Goal: Task Accomplishment & Management: Complete application form

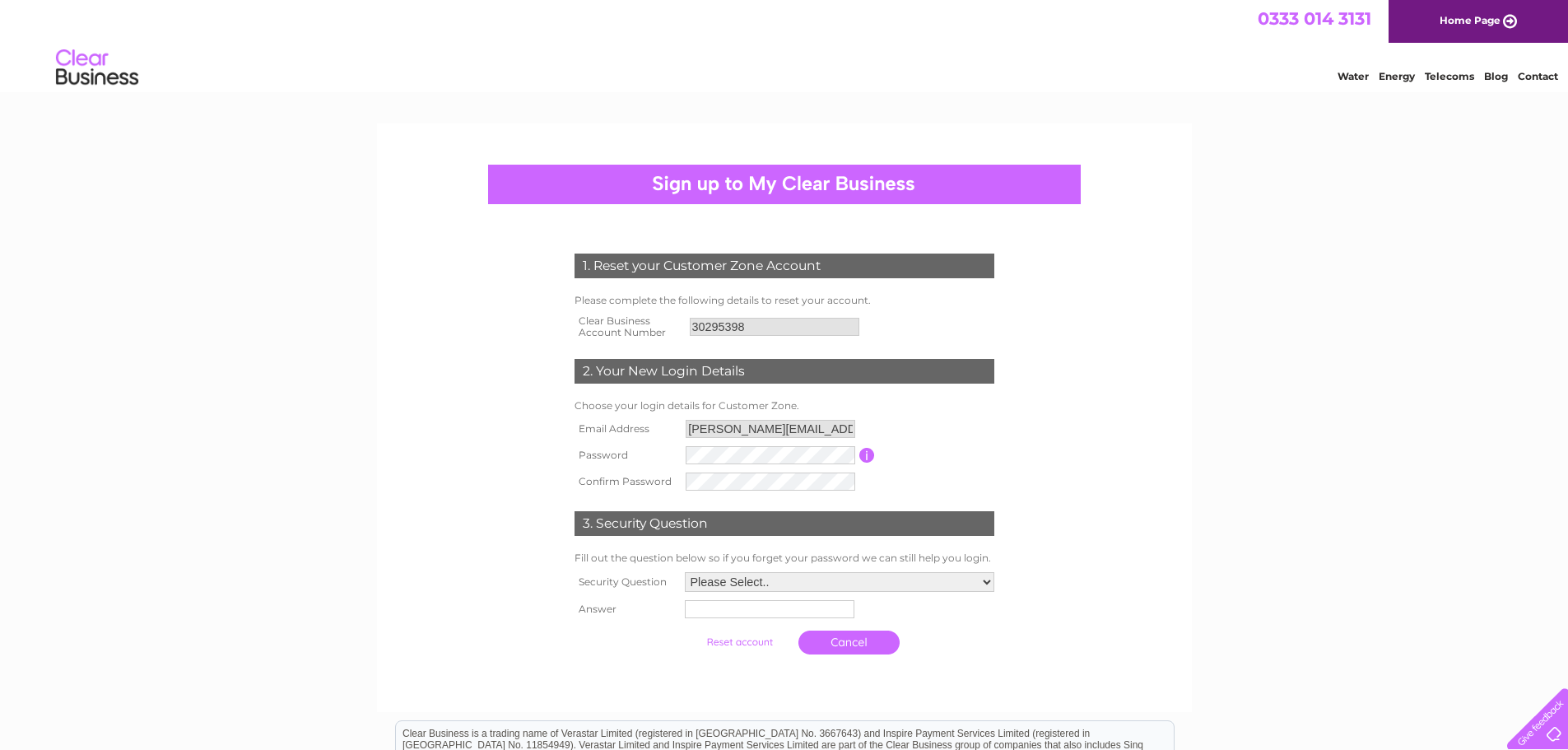
click at [814, 431] on input "david@curtaindesign.me.uk" at bounding box center [770, 428] width 170 height 18
click at [815, 429] on input "david@curtaindesign.me.uk" at bounding box center [771, 429] width 171 height 20
click at [837, 427] on input "david@curtaindesign.me.uk" at bounding box center [771, 429] width 171 height 20
click at [585, 449] on tr "Password Password must be at least 6 characters long" at bounding box center [784, 456] width 428 height 28
drag, startPoint x: 458, startPoint y: 496, endPoint x: 471, endPoint y: 493, distance: 13.3
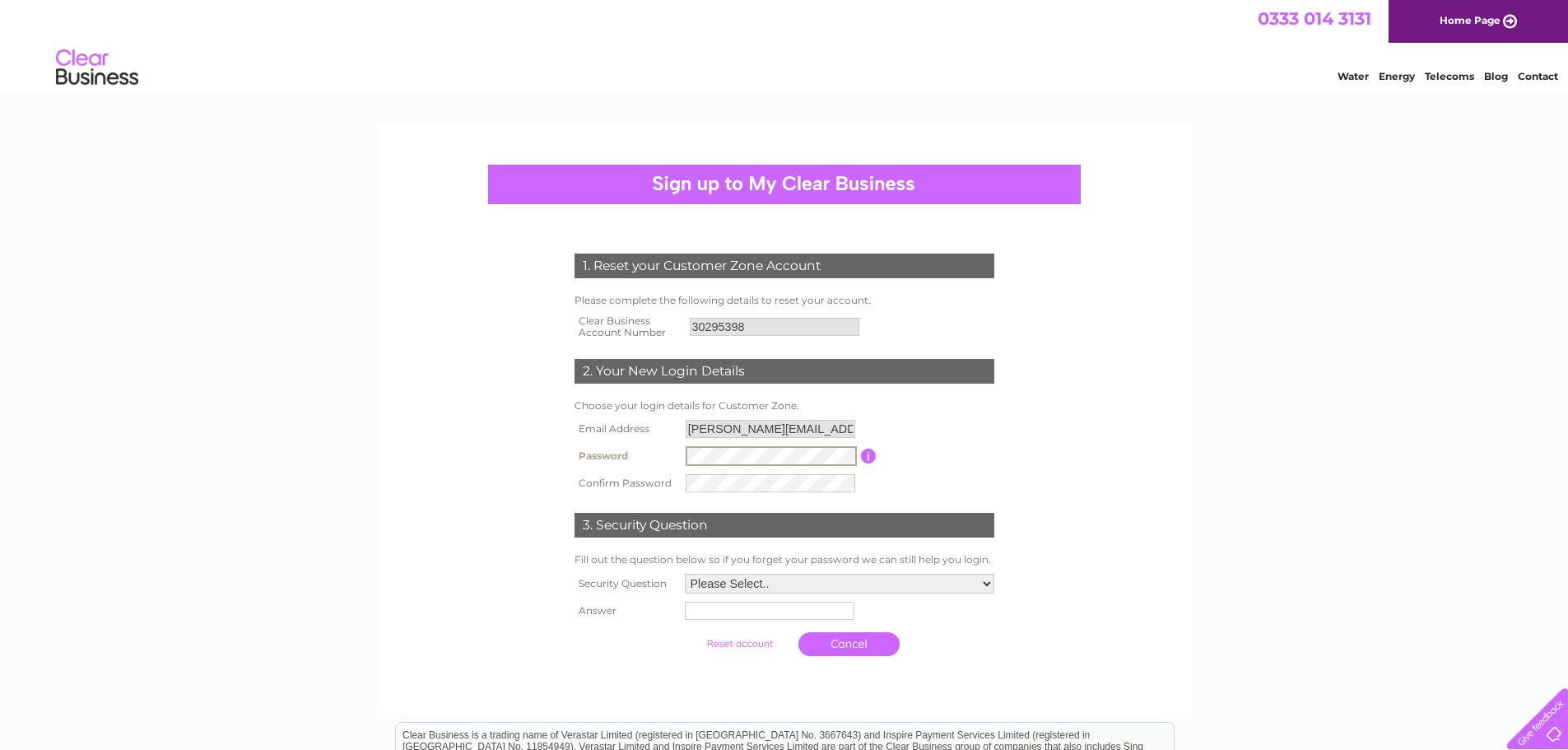
click at [462, 495] on form "1. Reset your Customer Zone Account Please complete the following details to re…" at bounding box center [785, 459] width 784 height 477
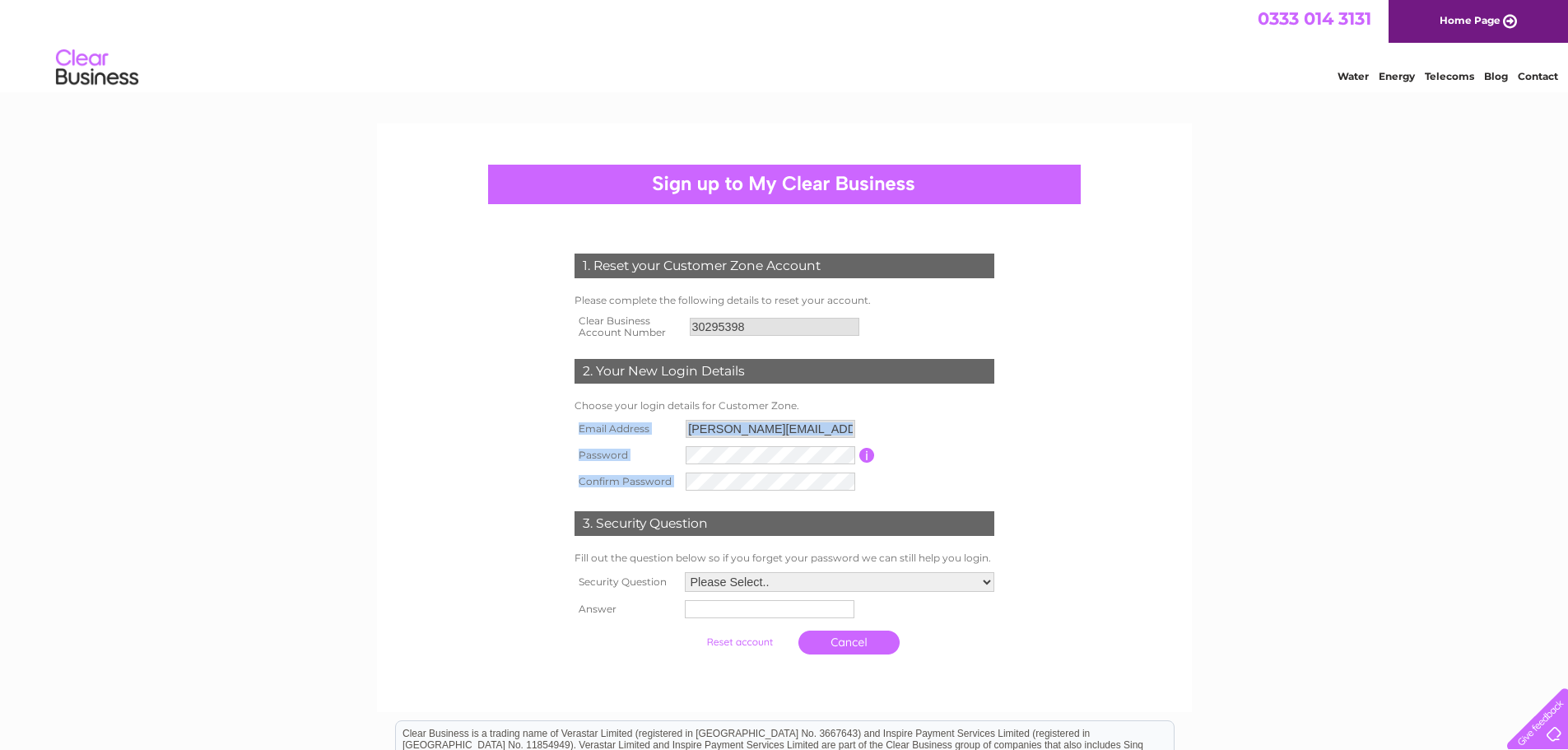
click at [815, 582] on select "Please Select.. In what town or city was your first job? In what town or city d…" at bounding box center [840, 582] width 309 height 20
select select "1"
click at [683, 573] on select "Please Select.. In what town or city was your first job? In what town or city d…" at bounding box center [839, 583] width 311 height 22
click at [891, 591] on select "Please Select.. In what town or city was your first job? In what town or city d…" at bounding box center [839, 583] width 311 height 22
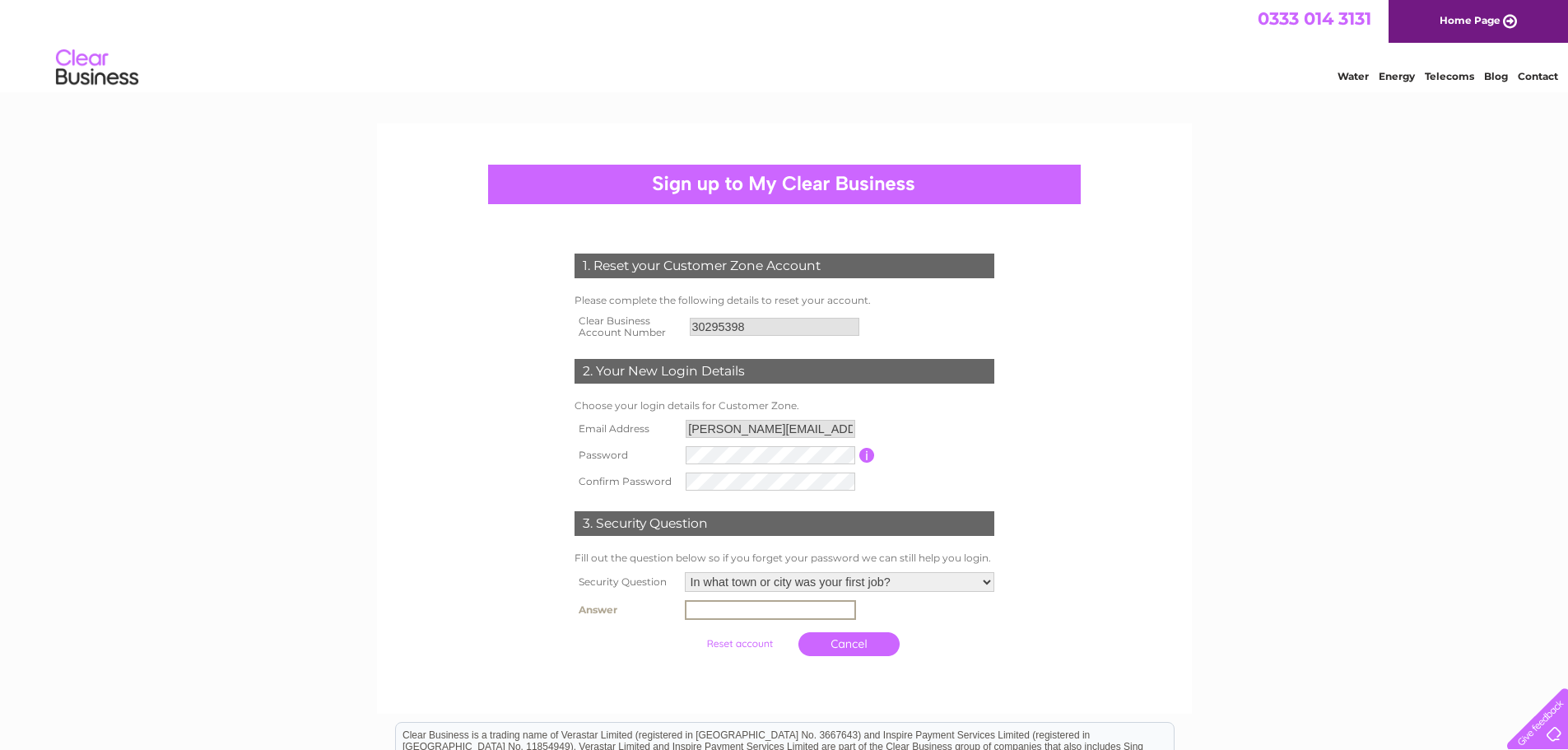
click at [791, 610] on input "text" at bounding box center [771, 609] width 171 height 20
click at [807, 586] on select "Please Select.. In what town or city was your first job? In what town or city d…" at bounding box center [839, 583] width 311 height 22
click at [683, 573] on select "Please Select.. In what town or city was your first job? In what town or city d…" at bounding box center [839, 583] width 311 height 22
click at [775, 617] on input "text" at bounding box center [771, 609] width 171 height 20
type input "Cumbernauld"
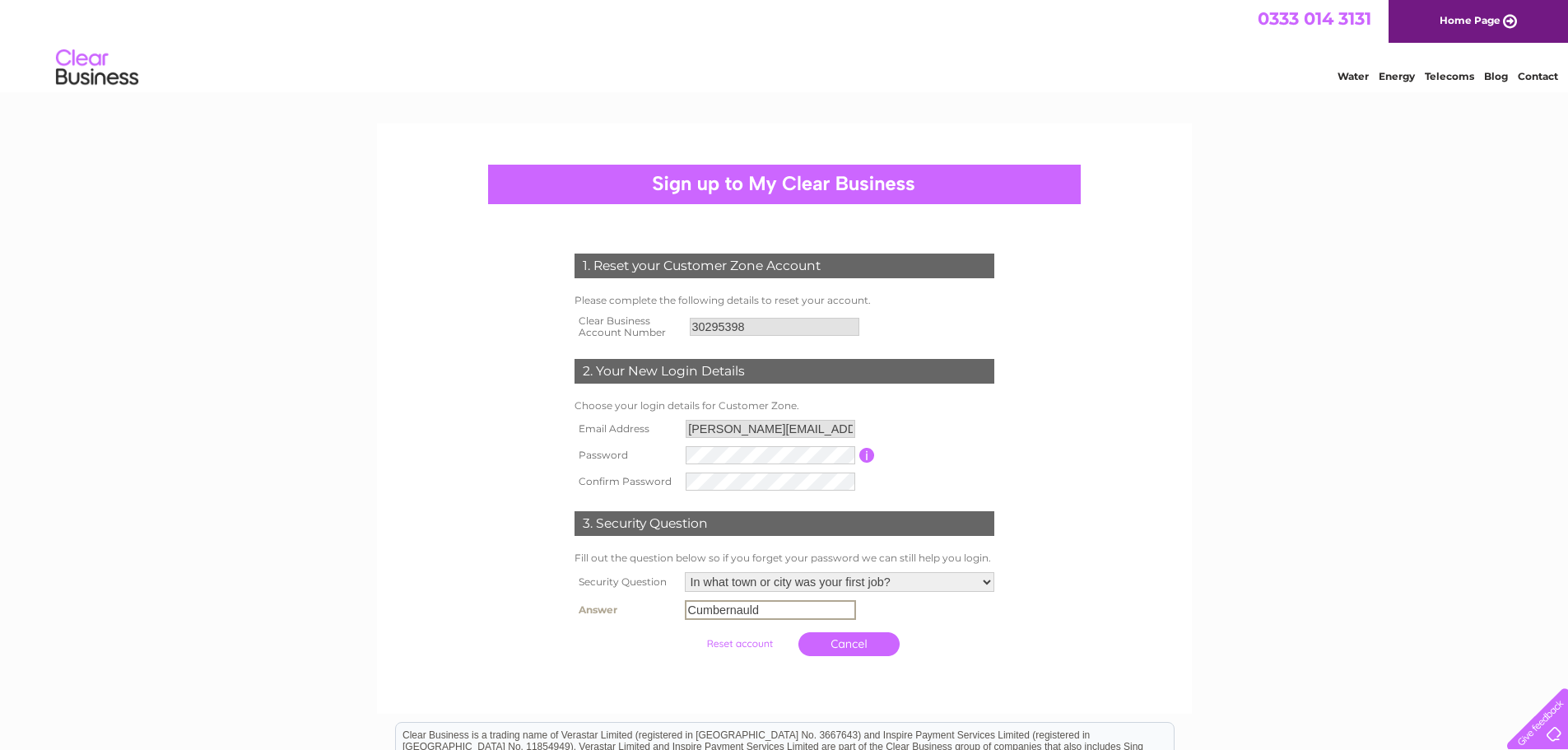
click at [727, 643] on input "submit" at bounding box center [739, 644] width 102 height 23
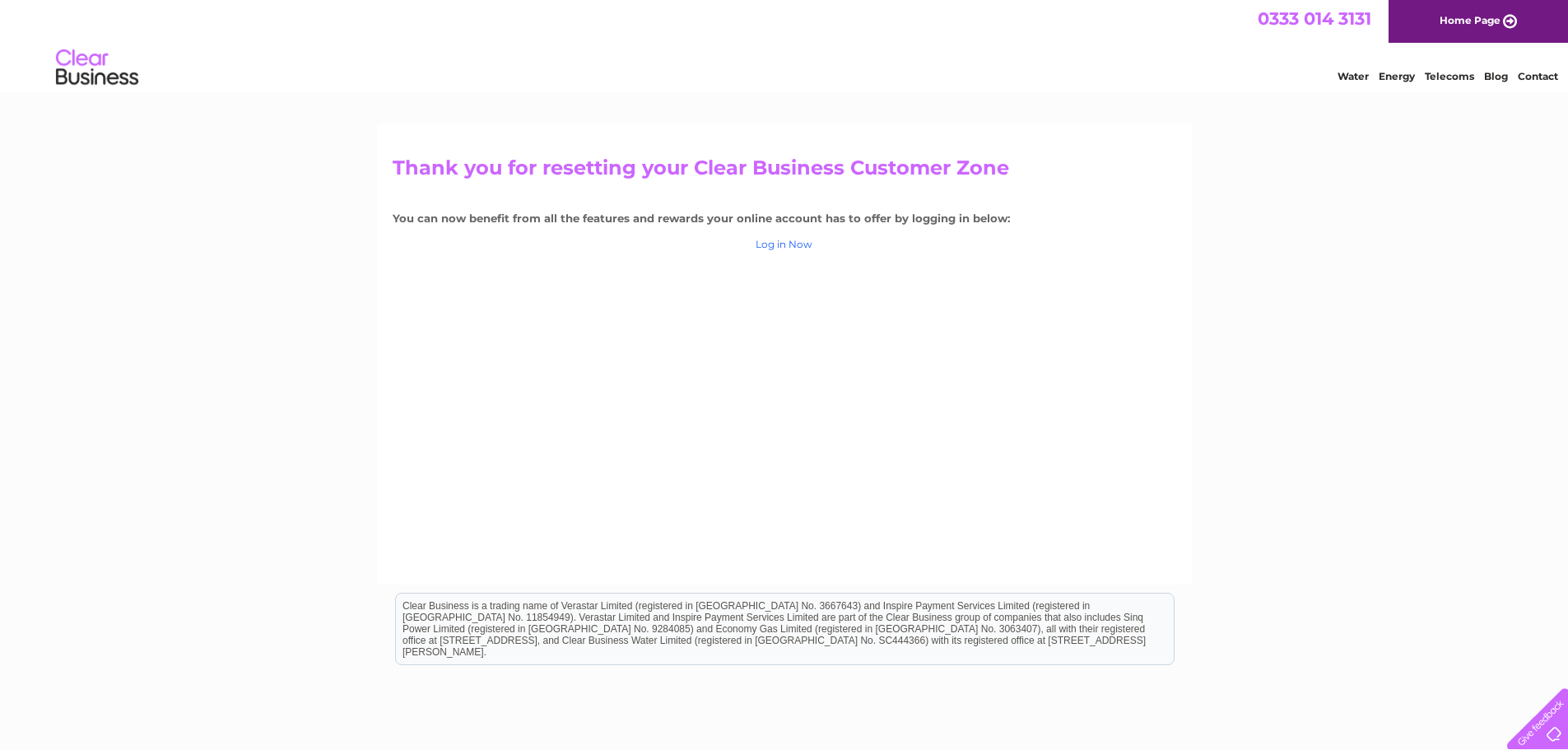
click at [783, 242] on link "Log in Now" at bounding box center [784, 244] width 57 height 12
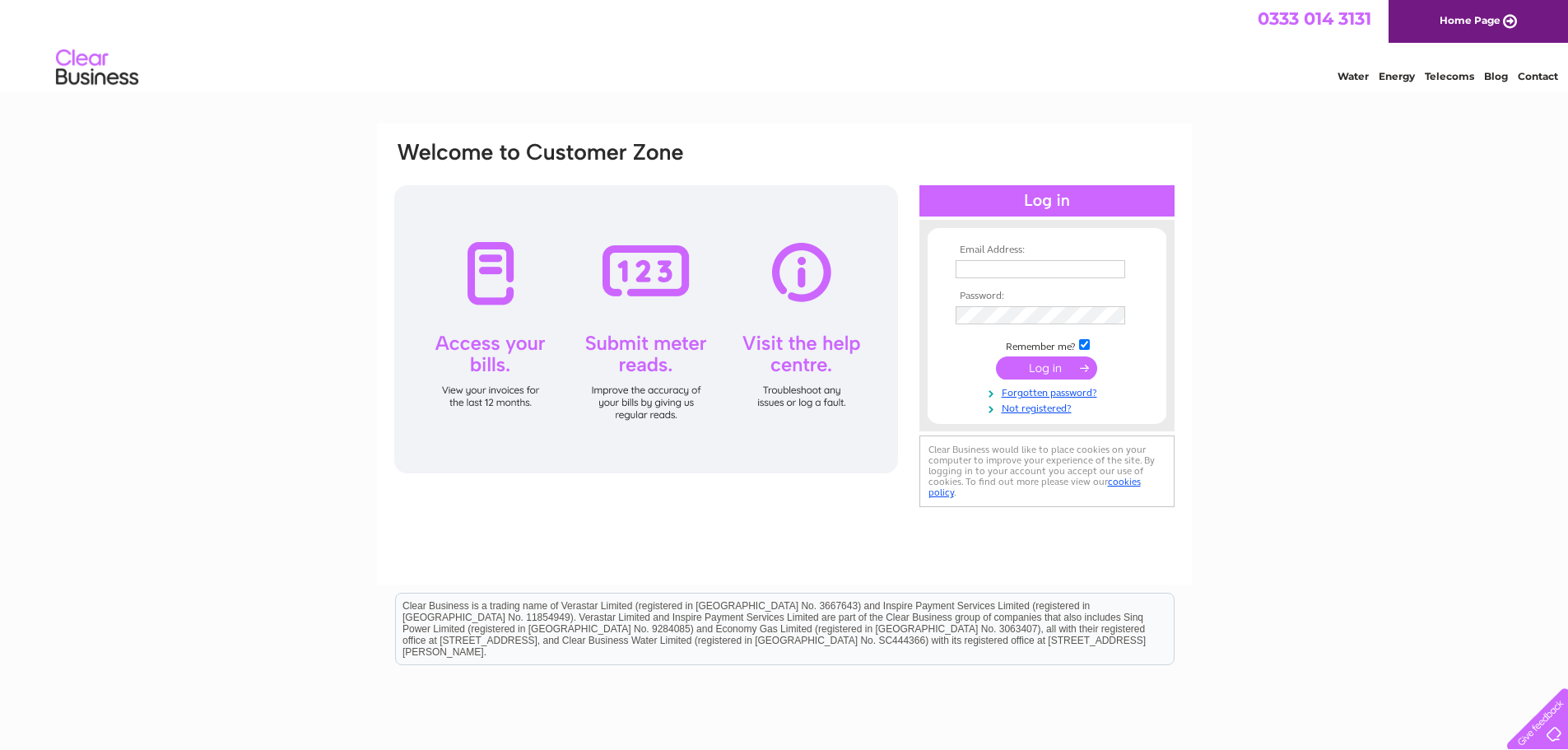
type input "david@curtaindesign.me.uk"
click at [1056, 369] on input "submit" at bounding box center [1046, 368] width 102 height 23
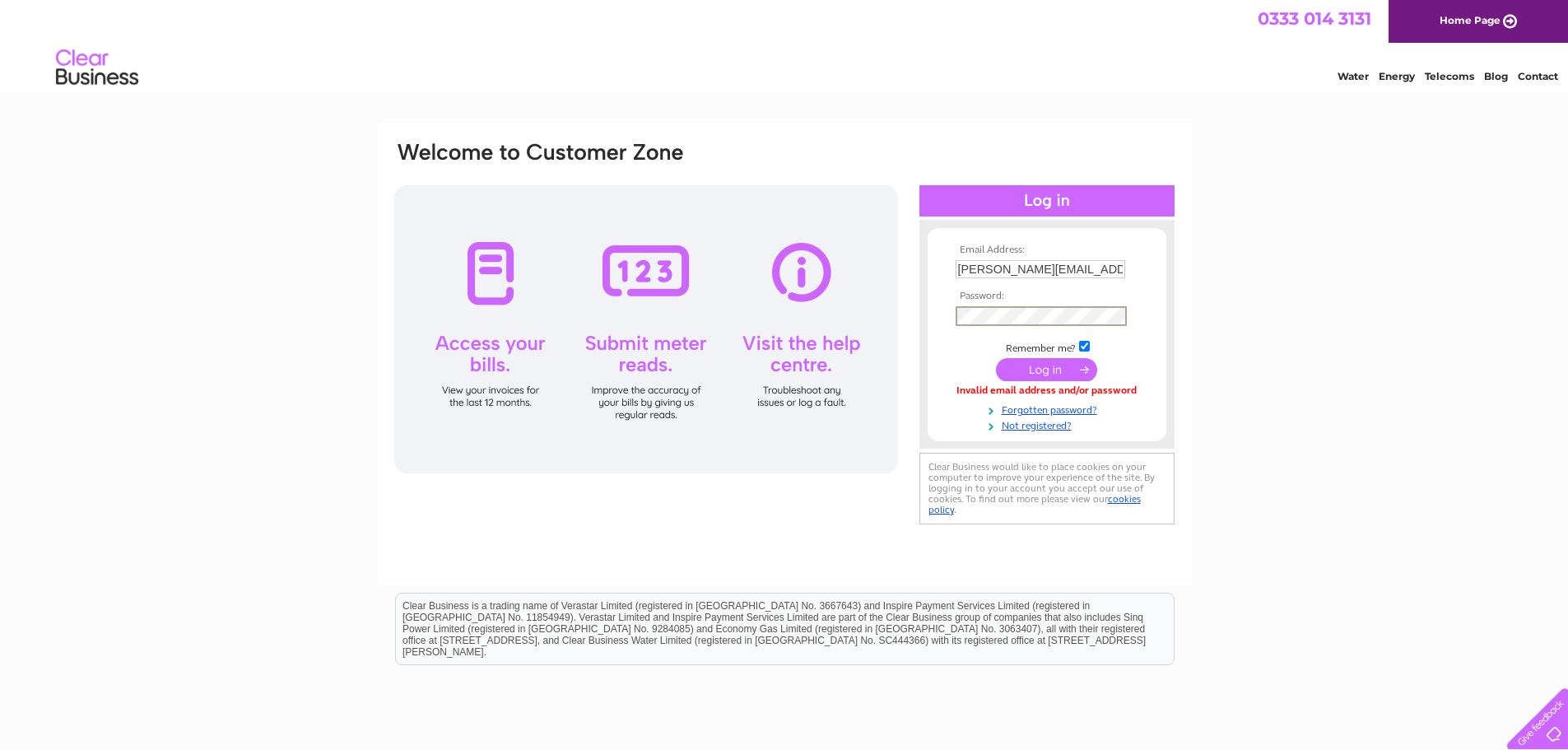
click at [793, 313] on div "Email Address: david@curtaindesign.me.uk Password:" at bounding box center [785, 333] width 784 height 388
drag, startPoint x: 874, startPoint y: 497, endPoint x: 892, endPoint y: 494, distance: 18.2
click at [874, 497] on div "Email Address: david@curtaindesign.me.uk Password:" at bounding box center [785, 333] width 784 height 388
click at [1030, 363] on input "submit" at bounding box center [1046, 368] width 102 height 23
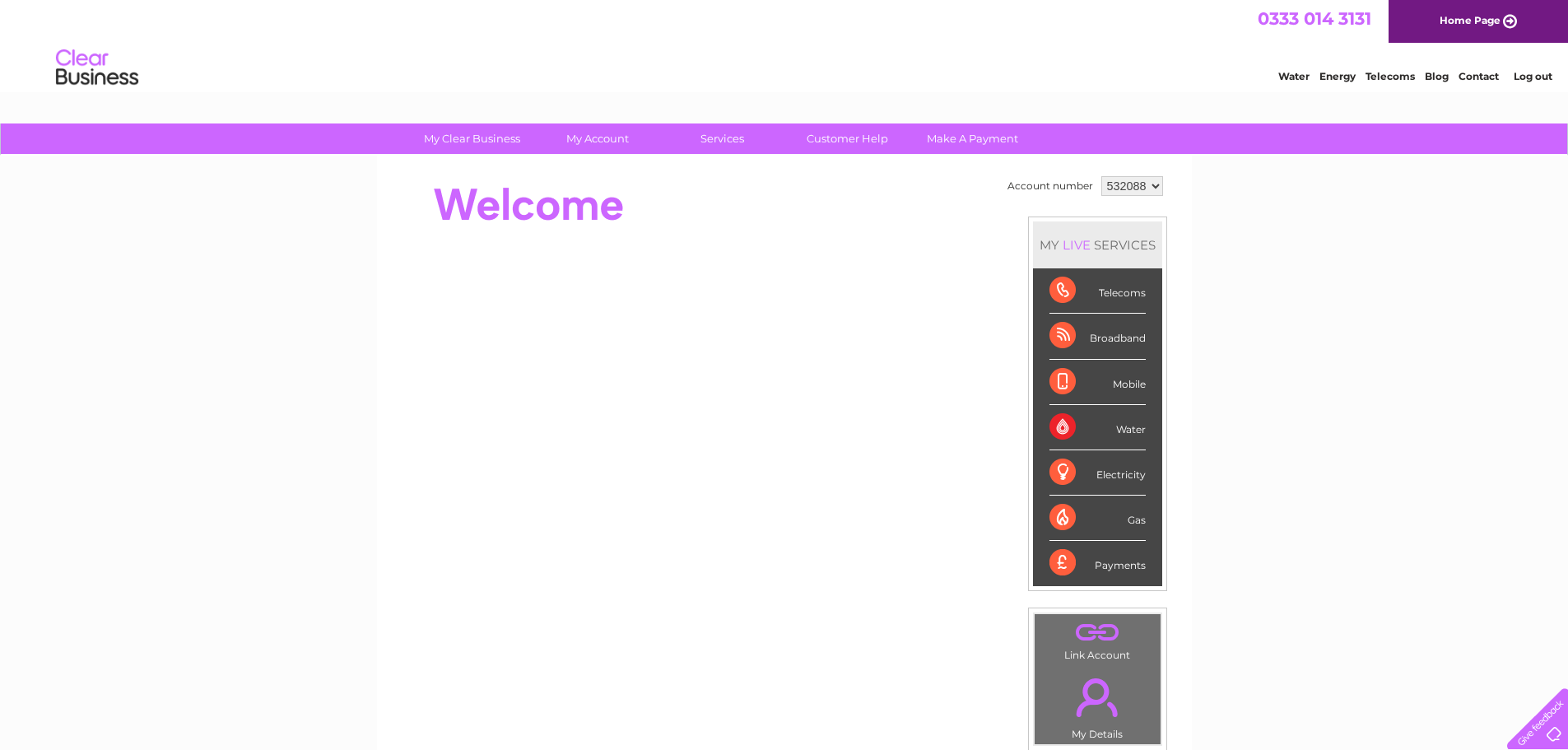
click at [1343, 200] on div "My Clear Business Login Details My Details My Preferences Link Account My Accou…" at bounding box center [784, 586] width 1568 height 926
click at [1109, 559] on div "Payments" at bounding box center [1097, 563] width 96 height 45
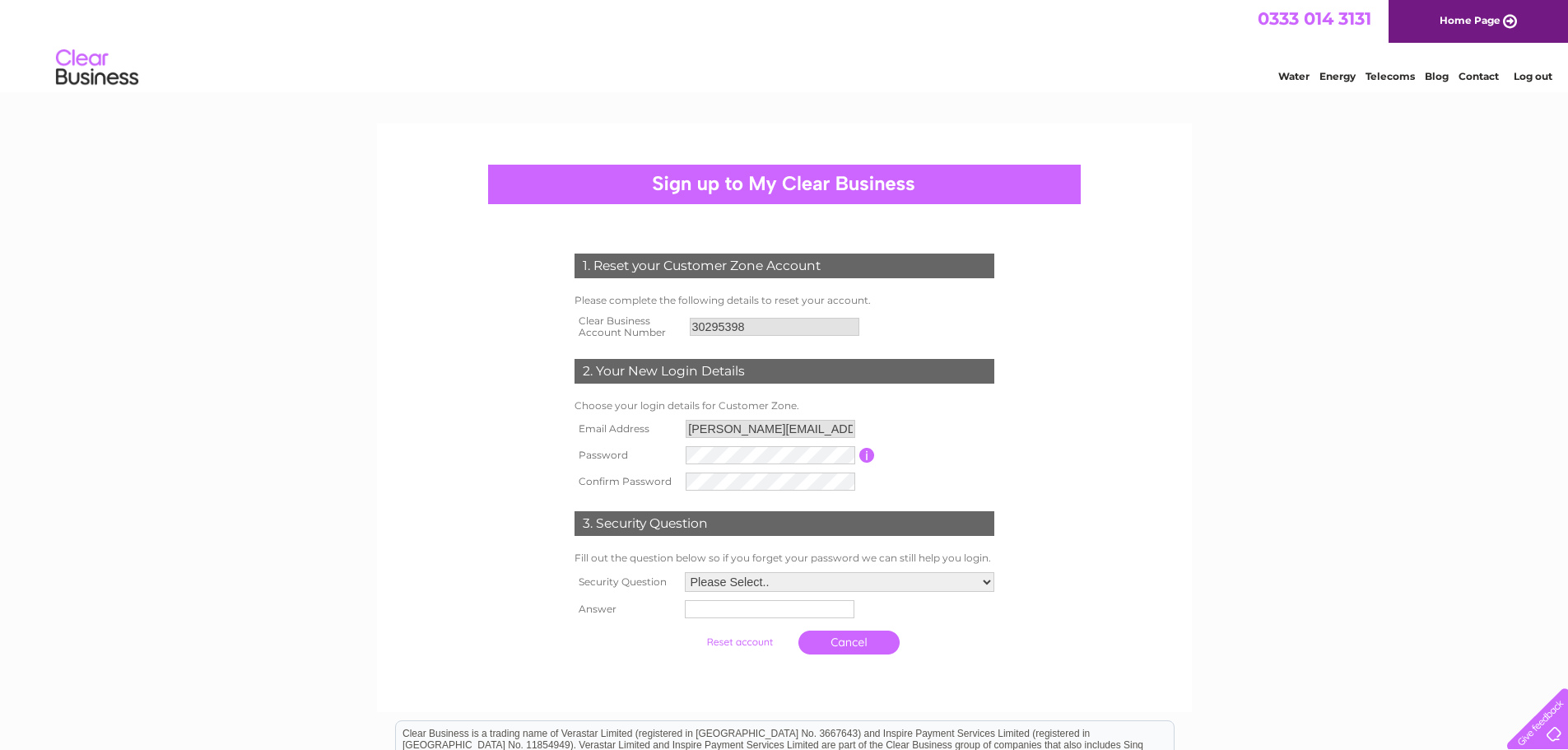
drag, startPoint x: 995, startPoint y: 414, endPoint x: 994, endPoint y: 422, distance: 8.1
click at [995, 416] on div "1. Reset your Customer Zone Account Please complete the following details to re…" at bounding box center [784, 450] width 496 height 425
click at [588, 437] on tbody "Email Address david@curtaindesign.co.uk Password Password must be at least 6 ch…" at bounding box center [784, 456] width 428 height 81
click at [700, 579] on select "Please Select.. In what town or city was your first job? In what town or city d…" at bounding box center [840, 583] width 309 height 20
select select "1"
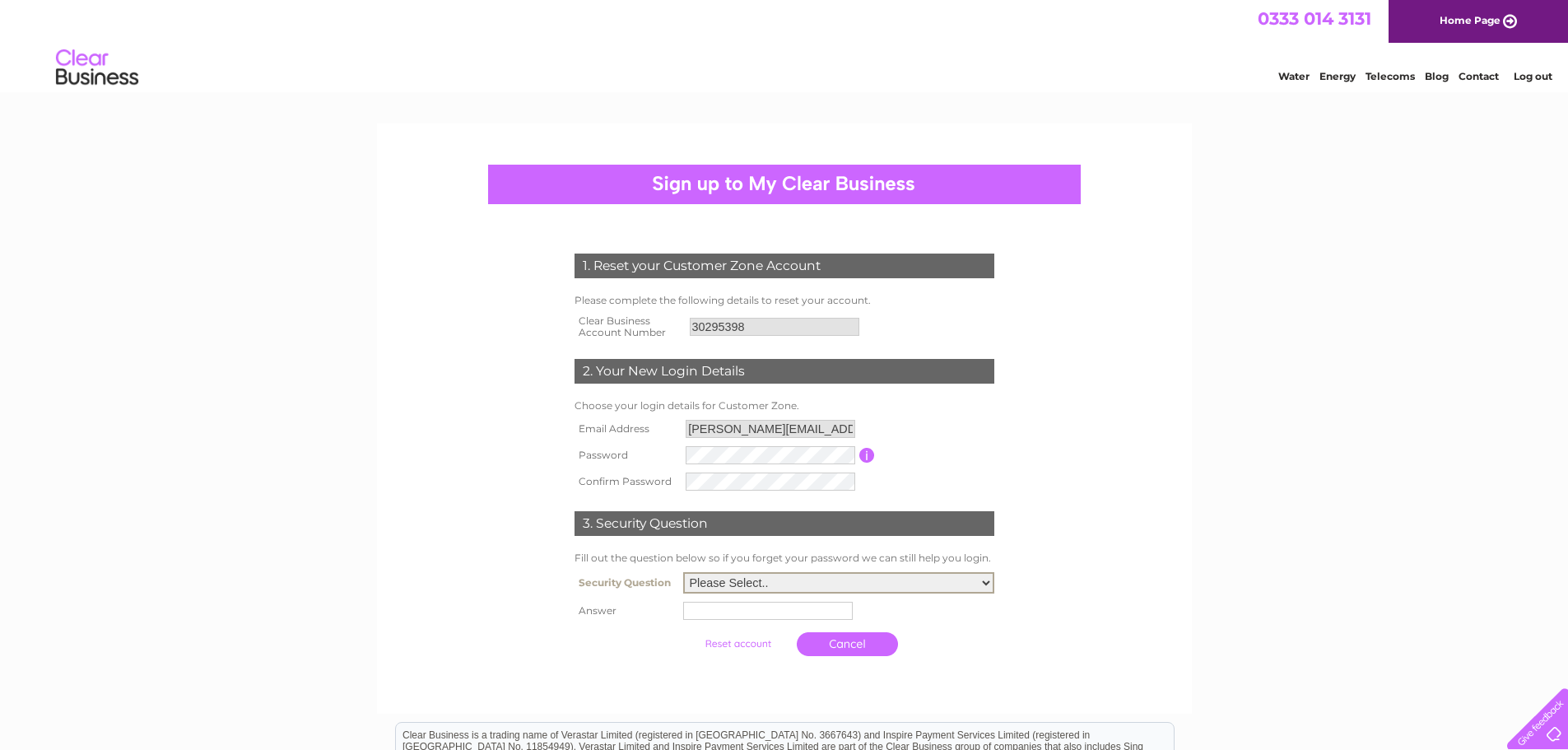
click at [683, 573] on select "Please Select.. In what town or city was your first job? In what town or city d…" at bounding box center [839, 583] width 311 height 22
click at [742, 612] on input "text" at bounding box center [771, 609] width 171 height 20
type input "Cumbernauld"
click at [758, 641] on input "submit" at bounding box center [739, 644] width 102 height 23
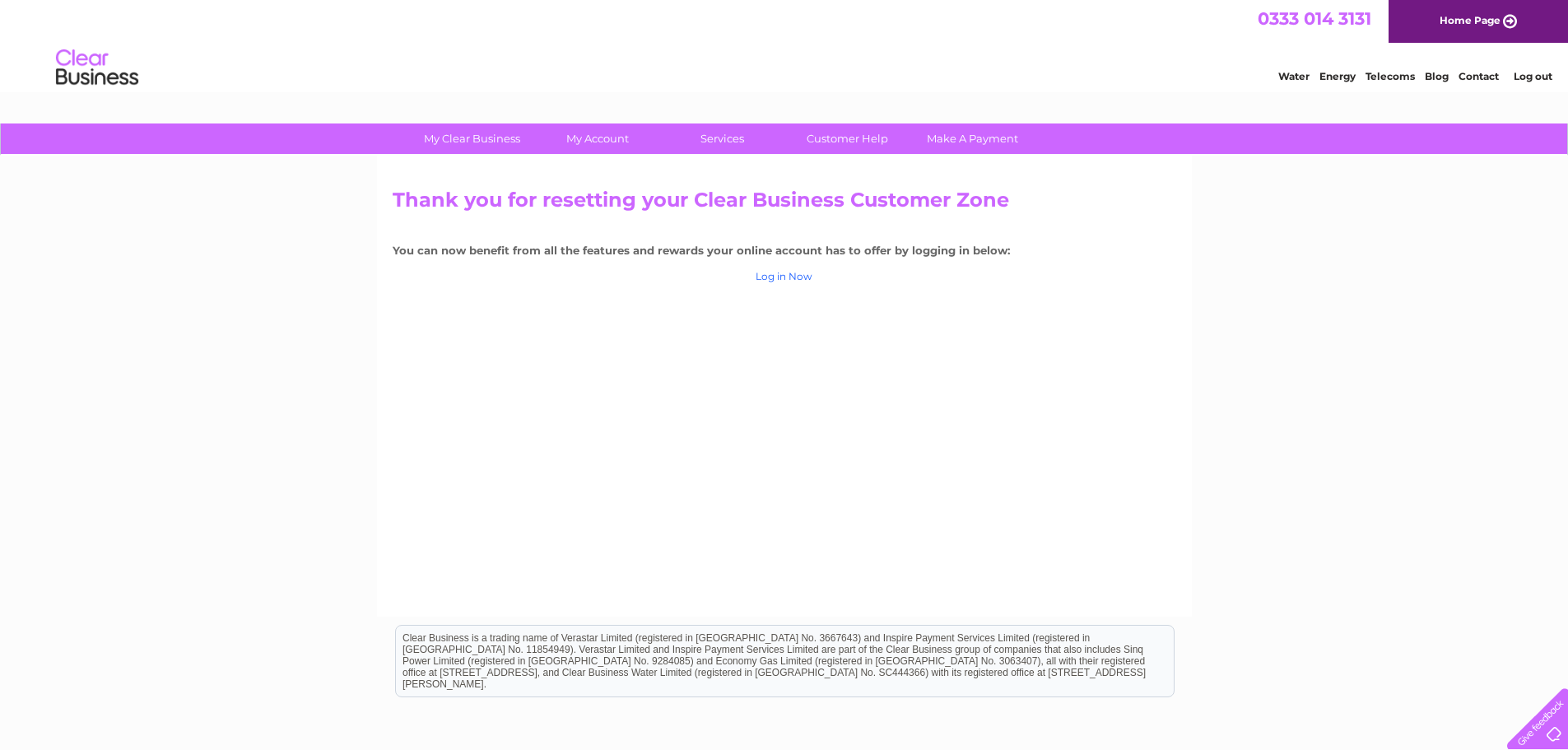
click at [774, 277] on link "Log in Now" at bounding box center [784, 275] width 57 height 12
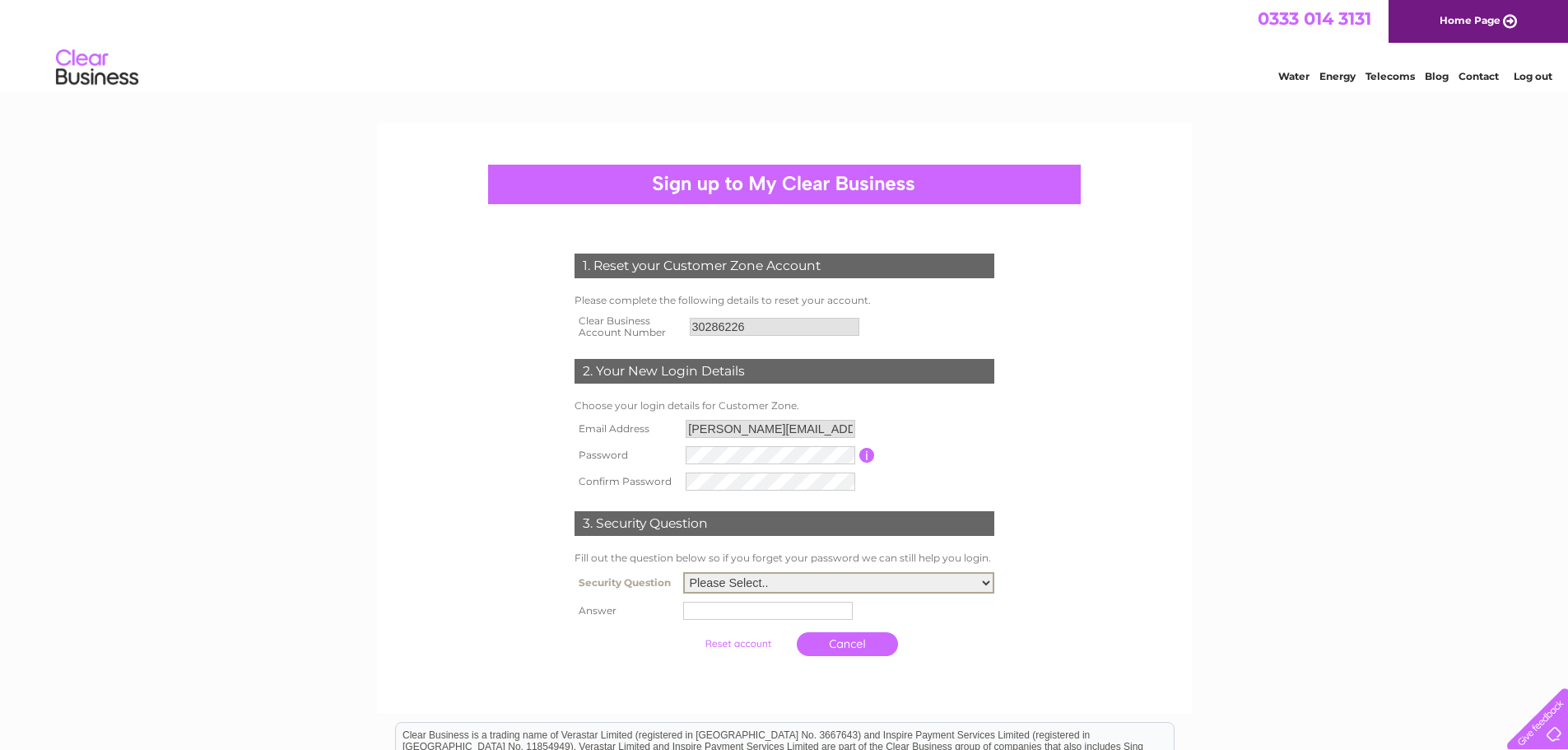
click at [722, 578] on select "Please Select.. In what town or city was your first job? In what town or city d…" at bounding box center [839, 583] width 311 height 22
select select "1"
click at [683, 573] on select "Please Select.. In what town or city was your first job? In what town or city d…" at bounding box center [839, 583] width 311 height 22
click at [728, 613] on input "text" at bounding box center [771, 609] width 171 height 20
type input "Cumbernauld"
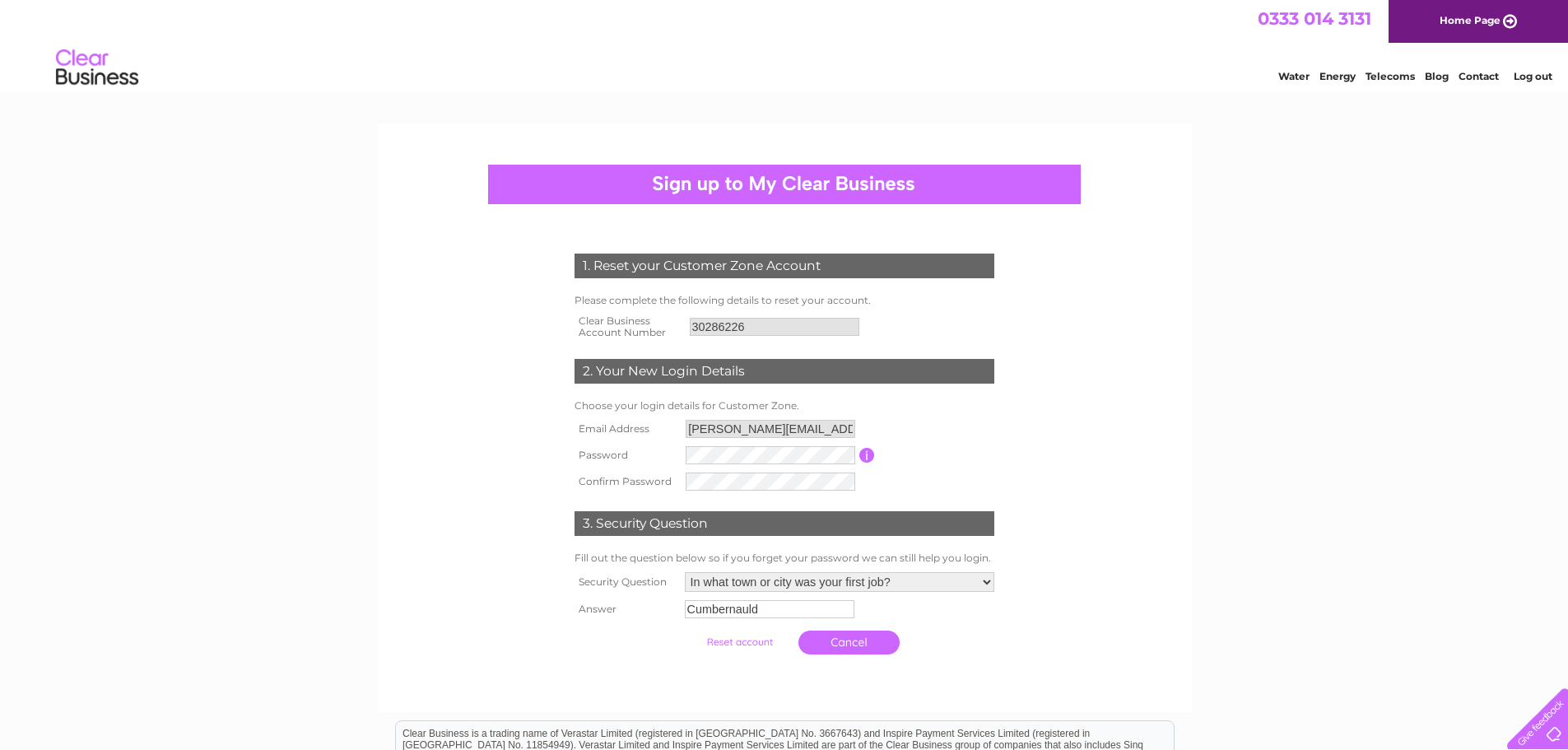
click at [745, 647] on input "submit" at bounding box center [739, 642] width 102 height 23
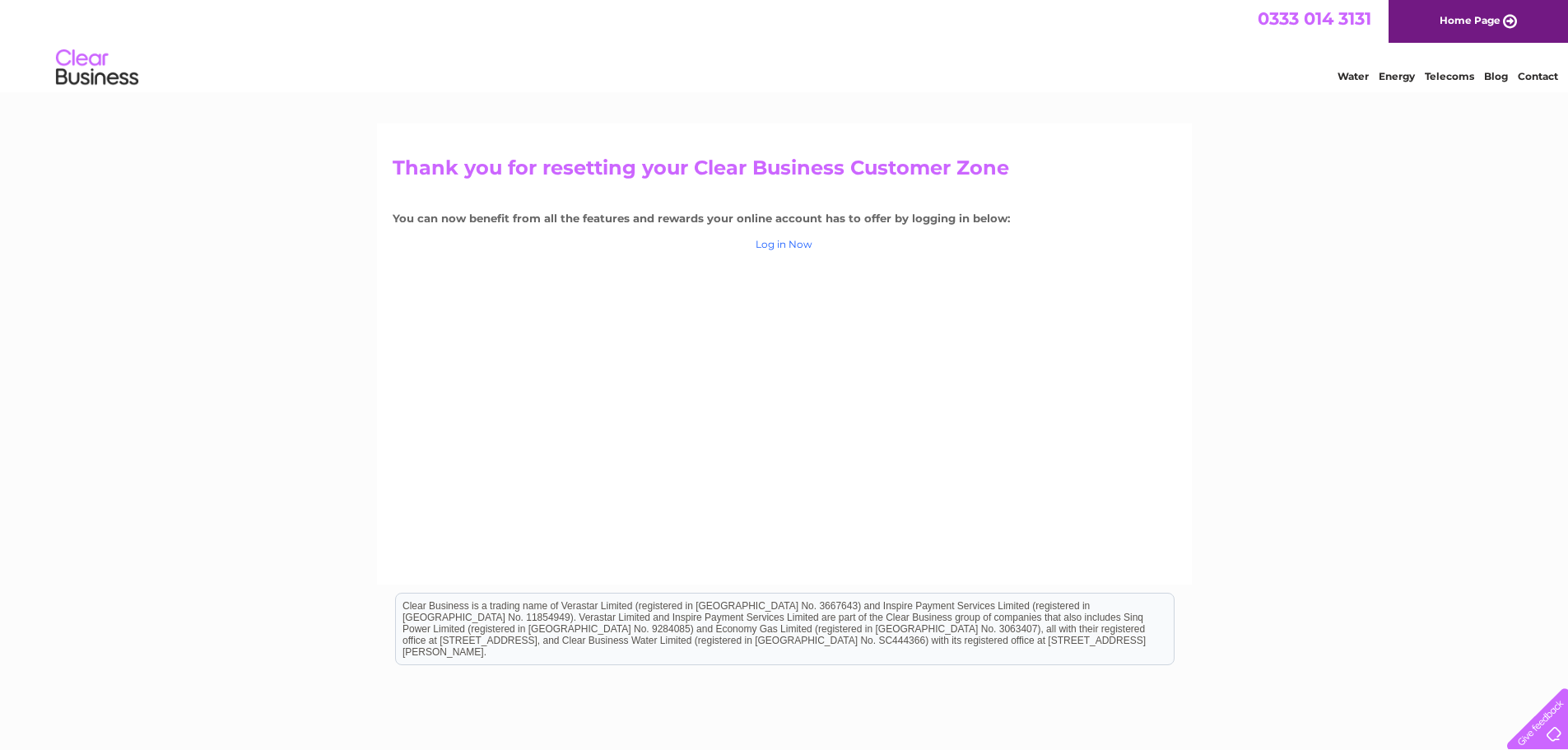
click at [778, 242] on link "Log in Now" at bounding box center [784, 244] width 57 height 12
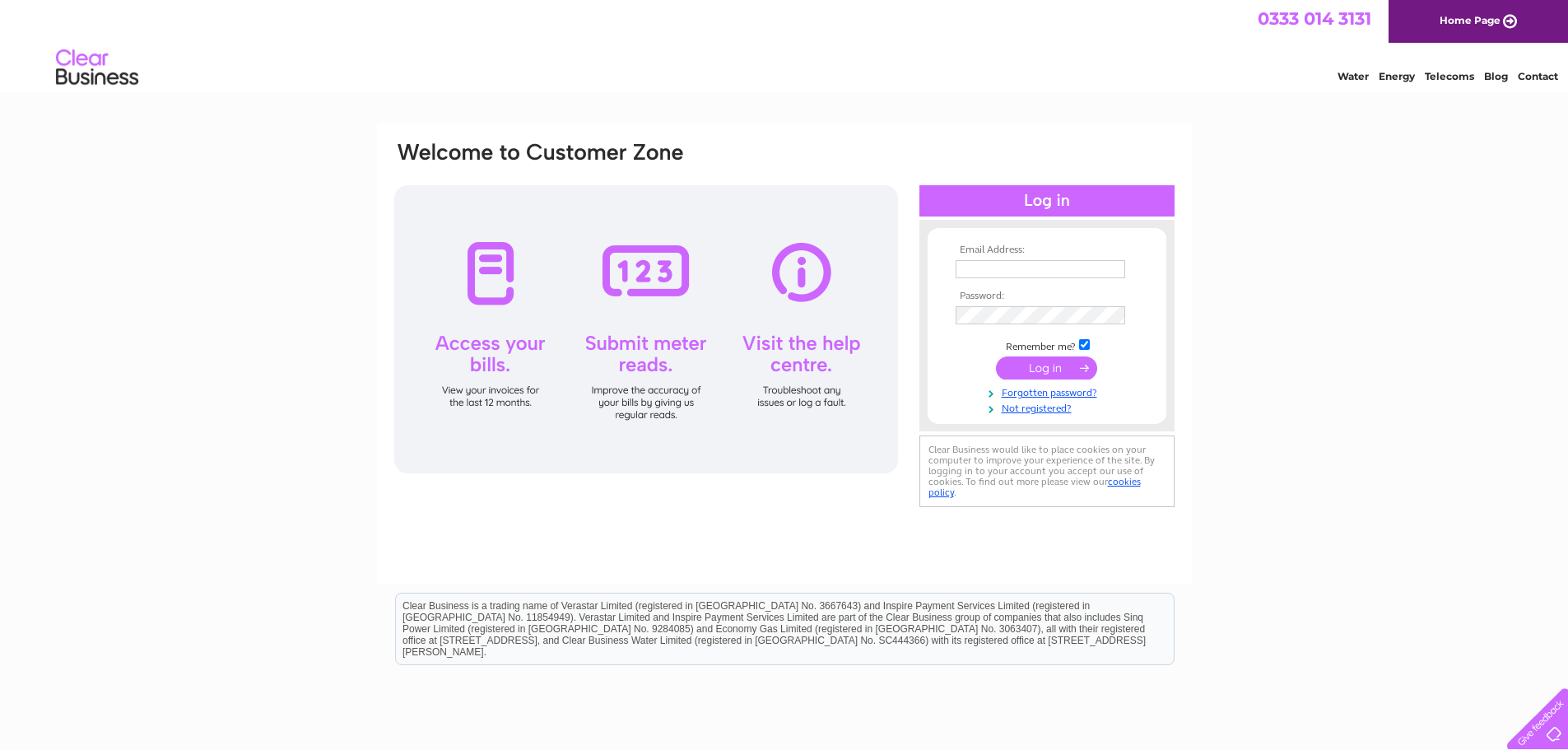
type input "[PERSON_NAME][EMAIL_ADDRESS][DOMAIN_NAME]"
click at [703, 285] on div "Email Address: david@curtaindesign.co.uk Password:" at bounding box center [785, 326] width 784 height 373
click at [968, 350] on td "Remember me?" at bounding box center [1046, 345] width 191 height 16
click at [1034, 372] on input "submit" at bounding box center [1046, 368] width 102 height 23
